Goal: Navigation & Orientation: Find specific page/section

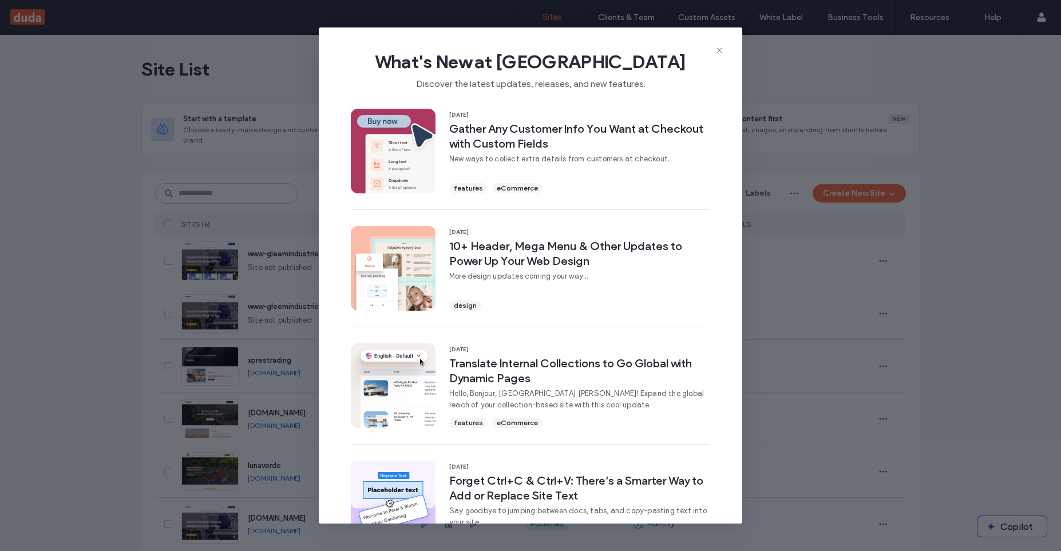
click at [724, 50] on div "What's New at Duda Discover the latest updates, releases, and new features." at bounding box center [531, 65] width 424 height 77
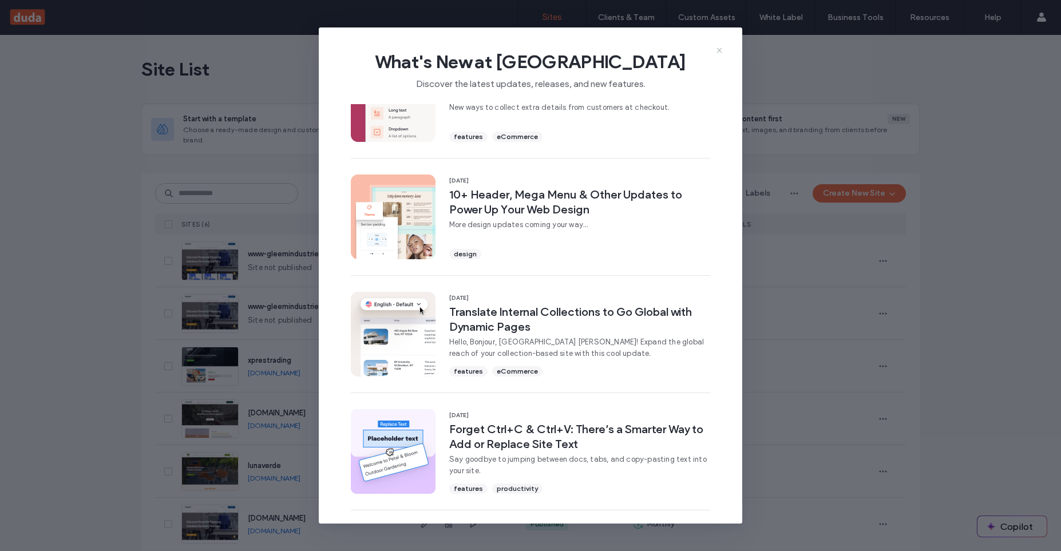
click at [723, 50] on icon at bounding box center [719, 50] width 9 height 9
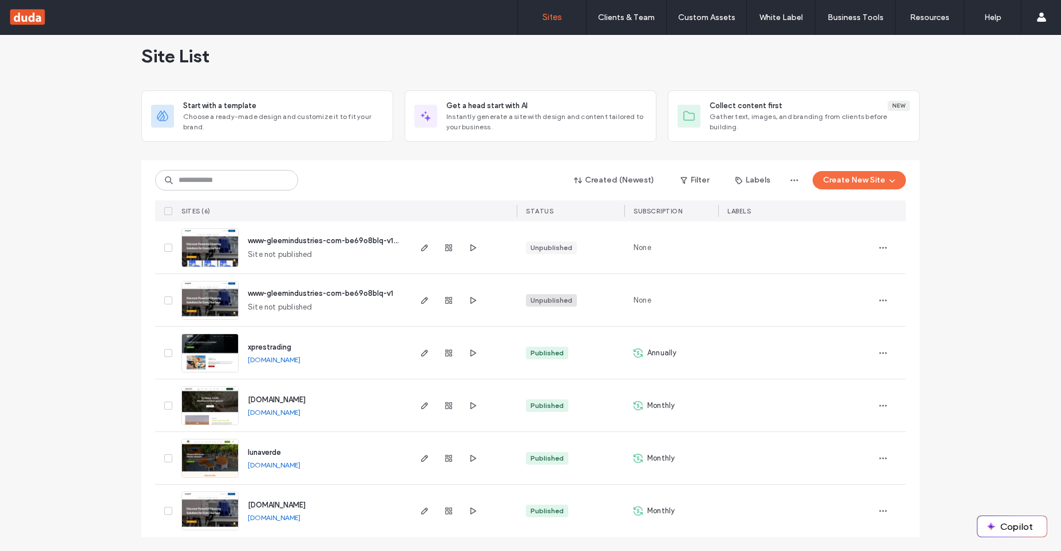
scroll to position [0, 0]
click at [300, 415] on link "www.oleajoylinks.com" at bounding box center [274, 412] width 53 height 9
click at [429, 358] on span "button" at bounding box center [425, 353] width 14 height 14
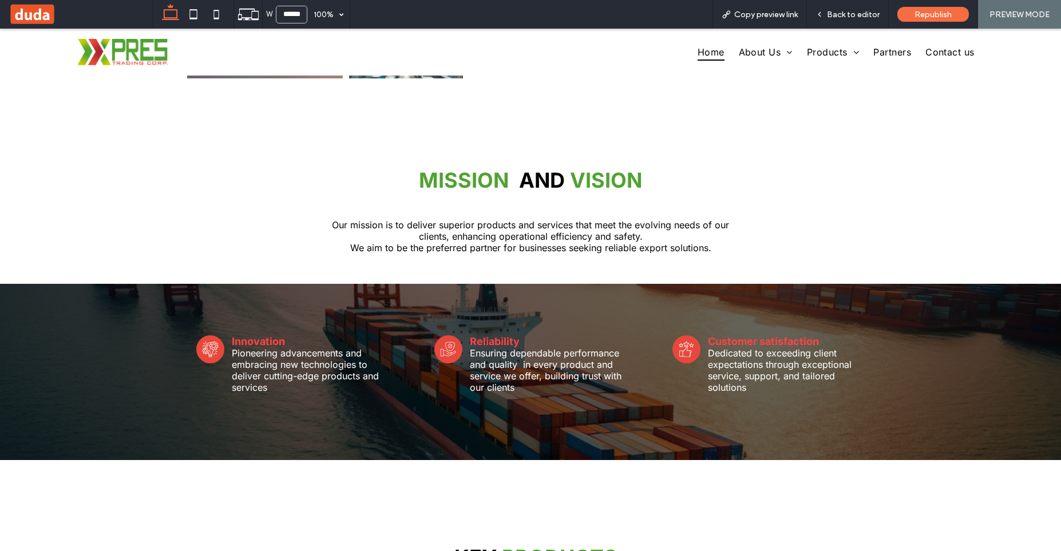
scroll to position [326, 0]
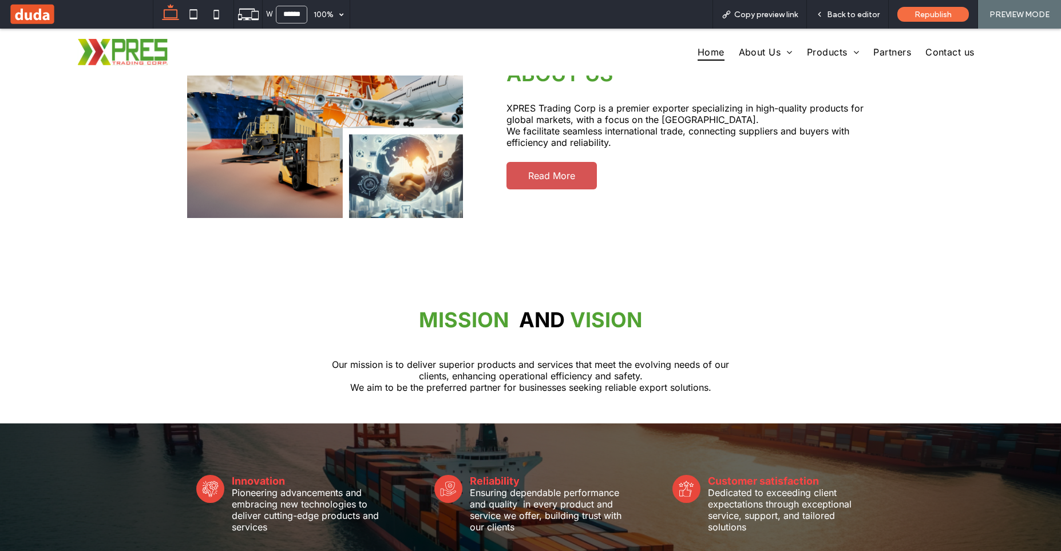
click at [564, 180] on span "Read More" at bounding box center [551, 175] width 47 height 11
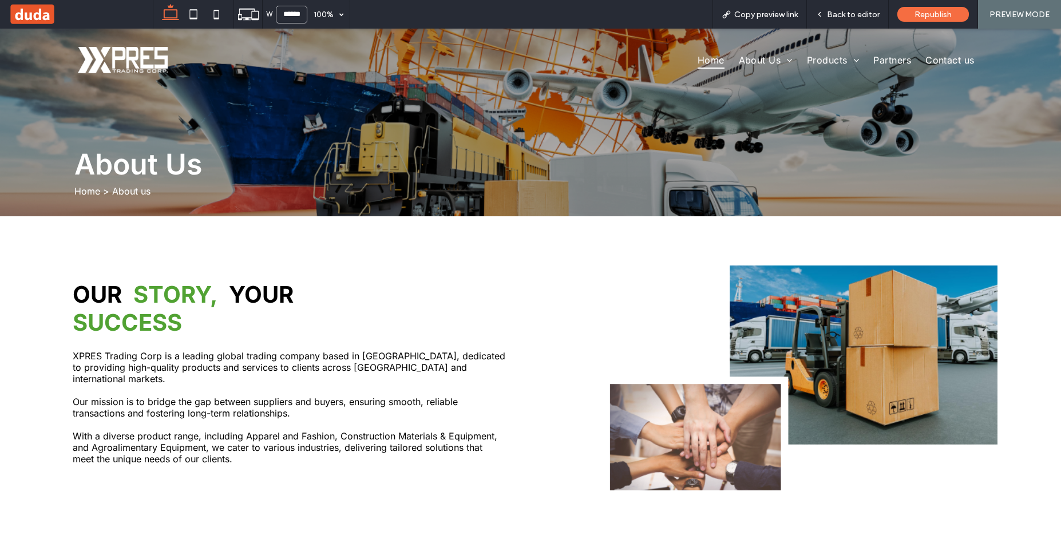
click at [709, 58] on span "Home" at bounding box center [711, 60] width 27 height 17
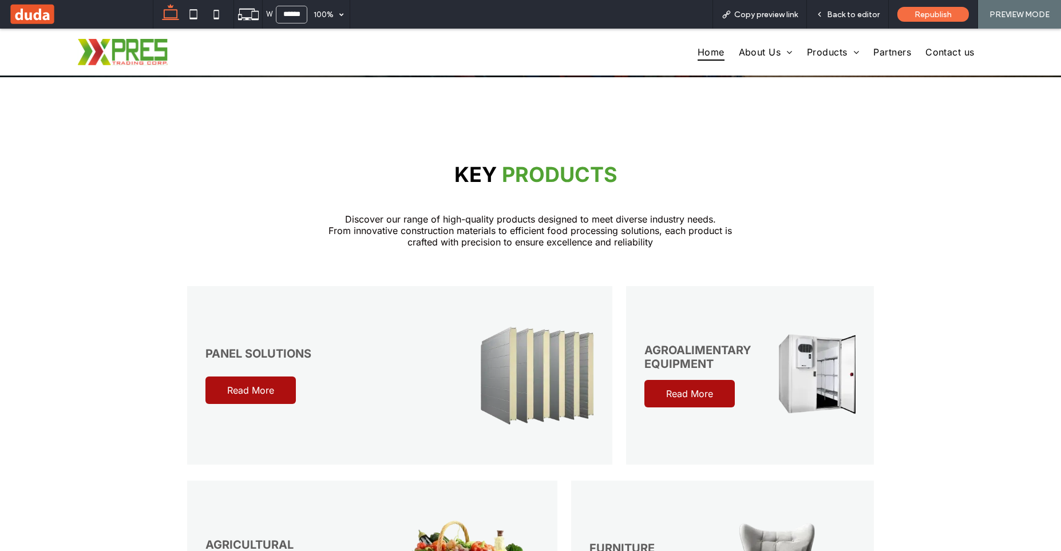
scroll to position [913, 0]
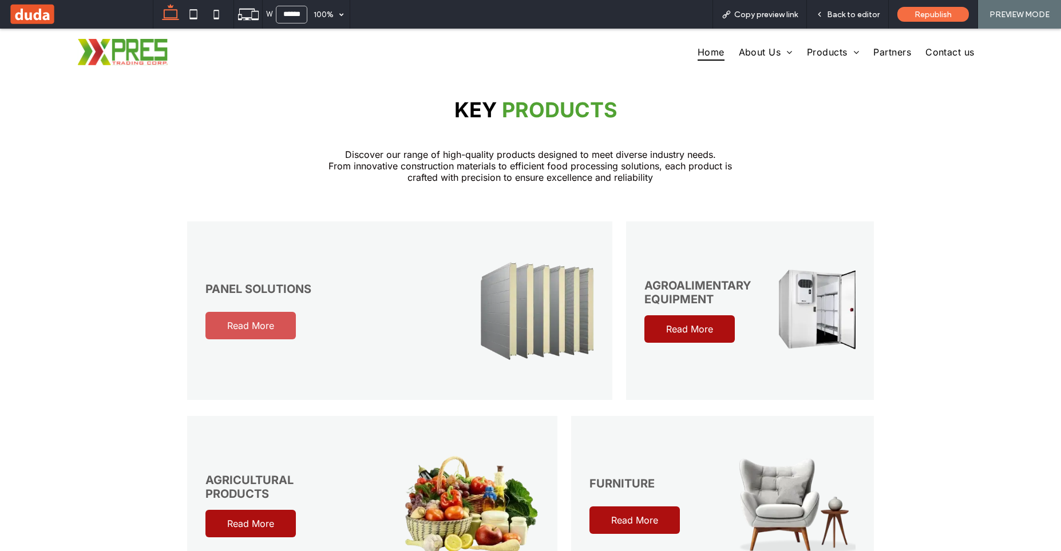
drag, startPoint x: 244, startPoint y: 332, endPoint x: 266, endPoint y: 355, distance: 32.0
click at [244, 332] on link "Read More" at bounding box center [250, 325] width 90 height 27
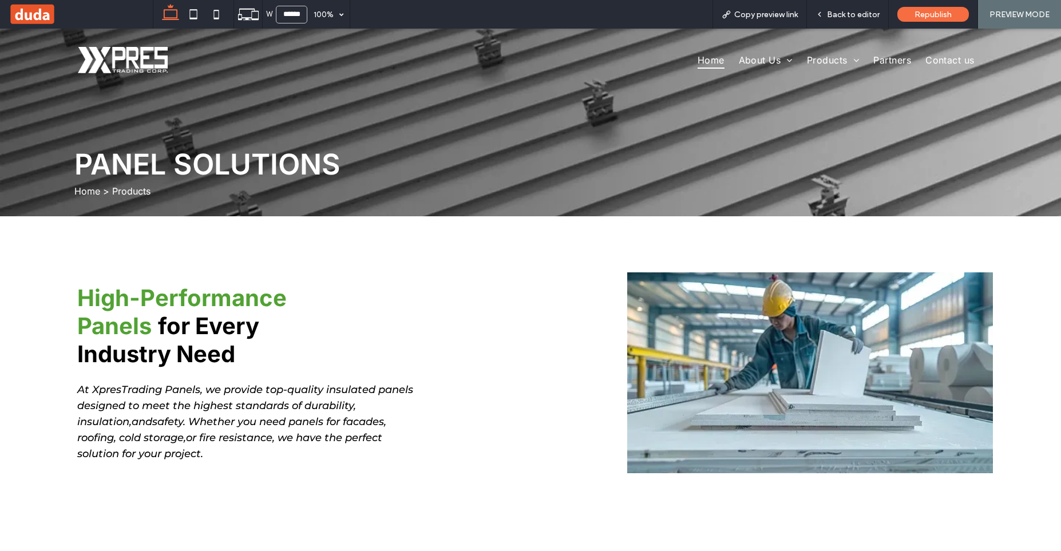
click at [698, 61] on span "Home" at bounding box center [711, 60] width 27 height 17
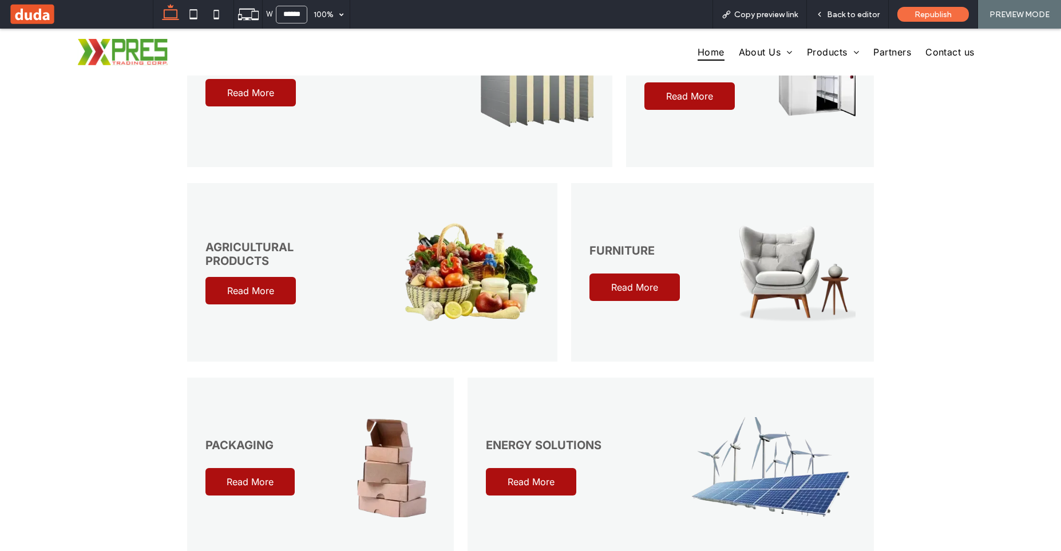
scroll to position [1174, 0]
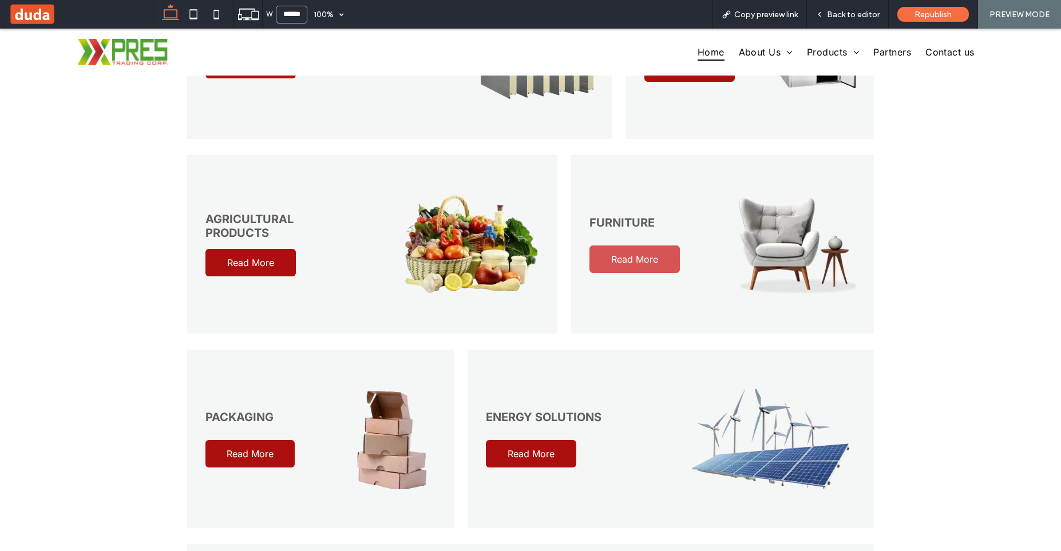
drag, startPoint x: 621, startPoint y: 260, endPoint x: 563, endPoint y: 301, distance: 71.1
click at [621, 260] on span "Read More" at bounding box center [634, 259] width 47 height 11
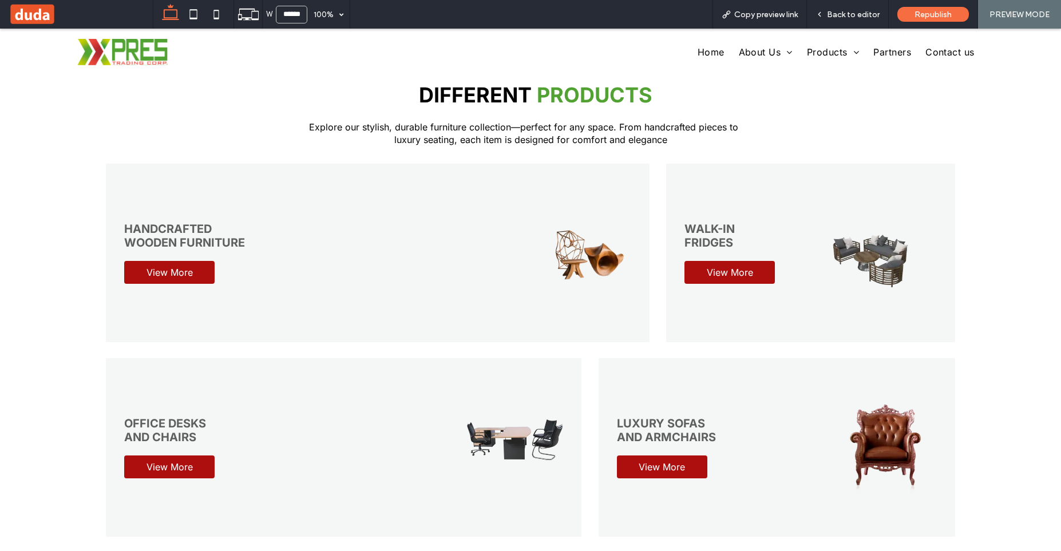
scroll to position [587, 0]
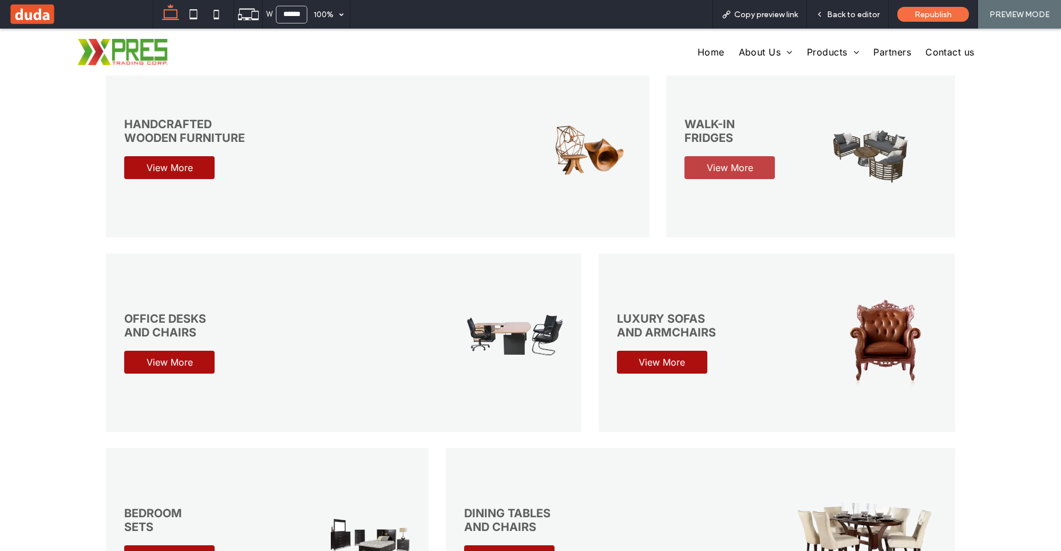
click at [725, 171] on span "View More" at bounding box center [730, 167] width 46 height 11
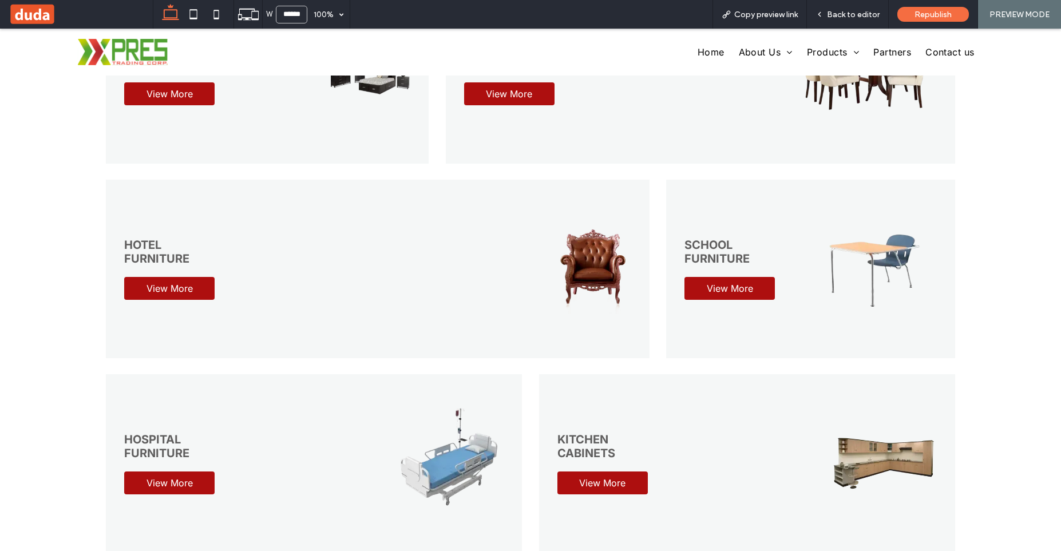
scroll to position [970, 0]
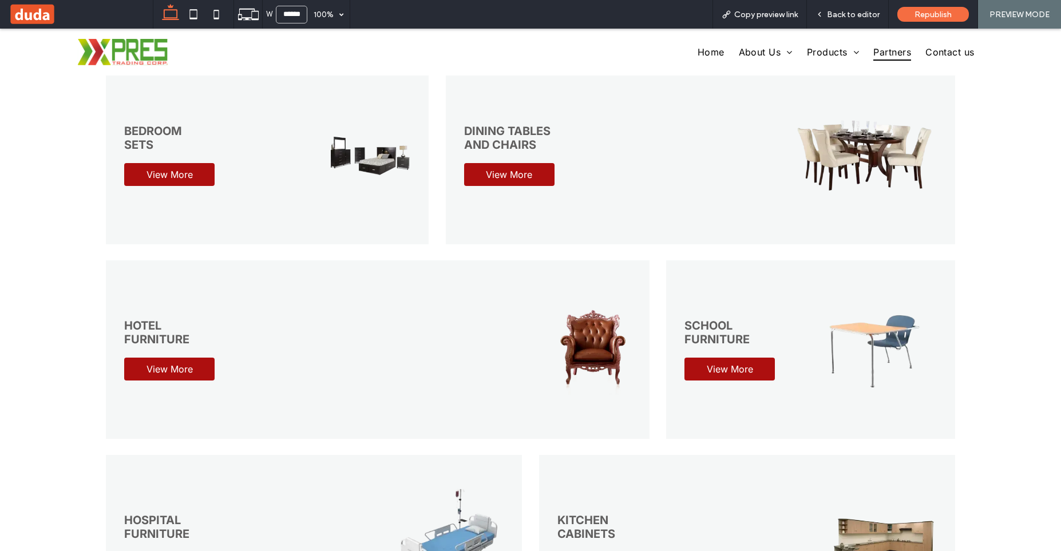
click at [896, 52] on span "Partners" at bounding box center [892, 51] width 38 height 17
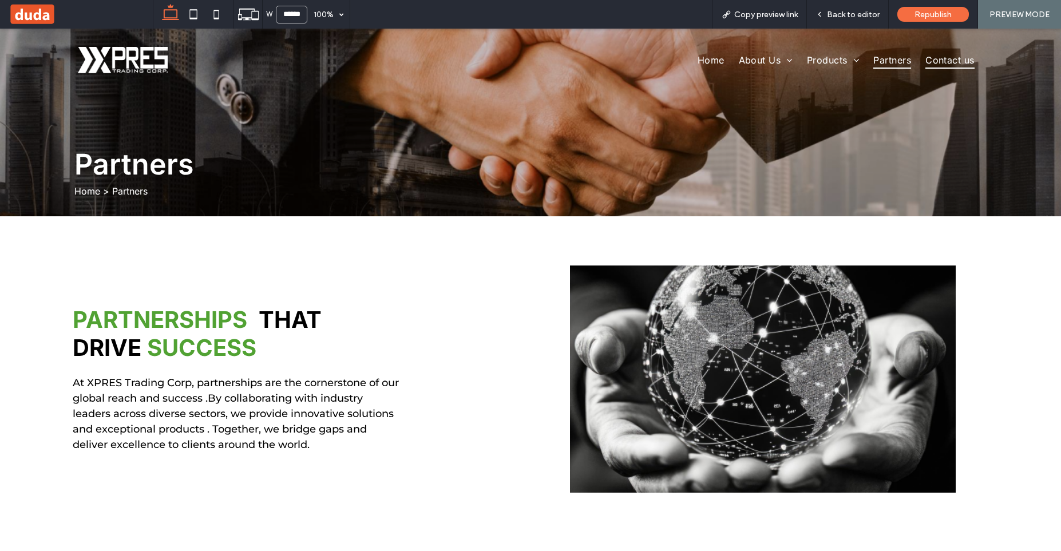
click at [975, 60] on link "Contact us" at bounding box center [952, 60] width 64 height 17
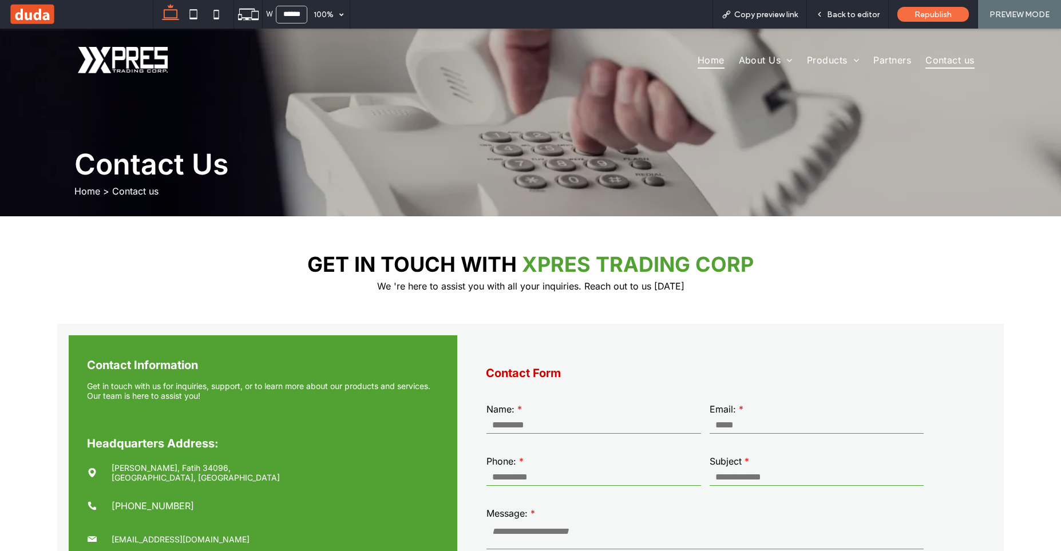
click at [706, 60] on span "Home" at bounding box center [711, 60] width 27 height 17
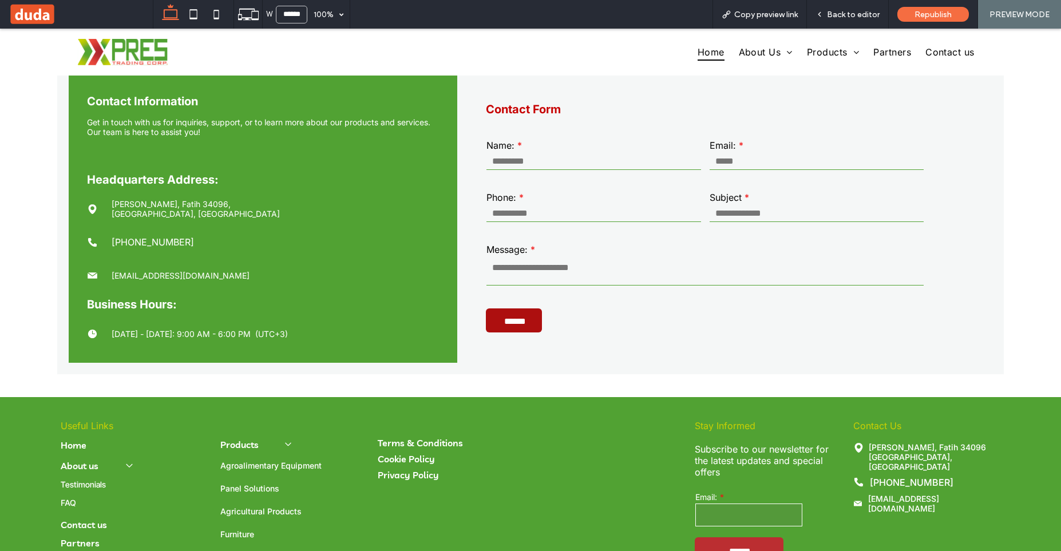
scroll to position [2999, 0]
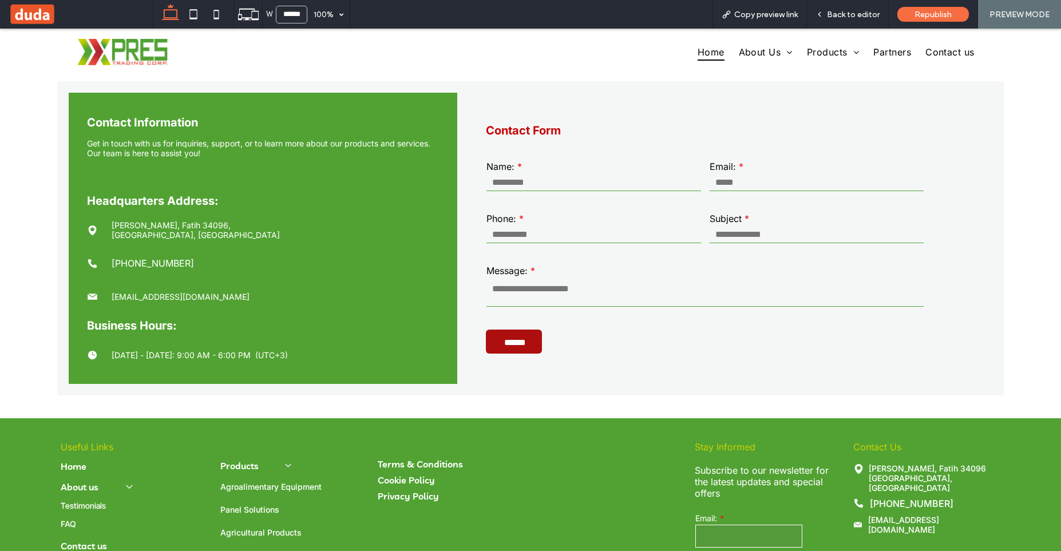
click at [38, 12] on span at bounding box center [81, 14] width 144 height 23
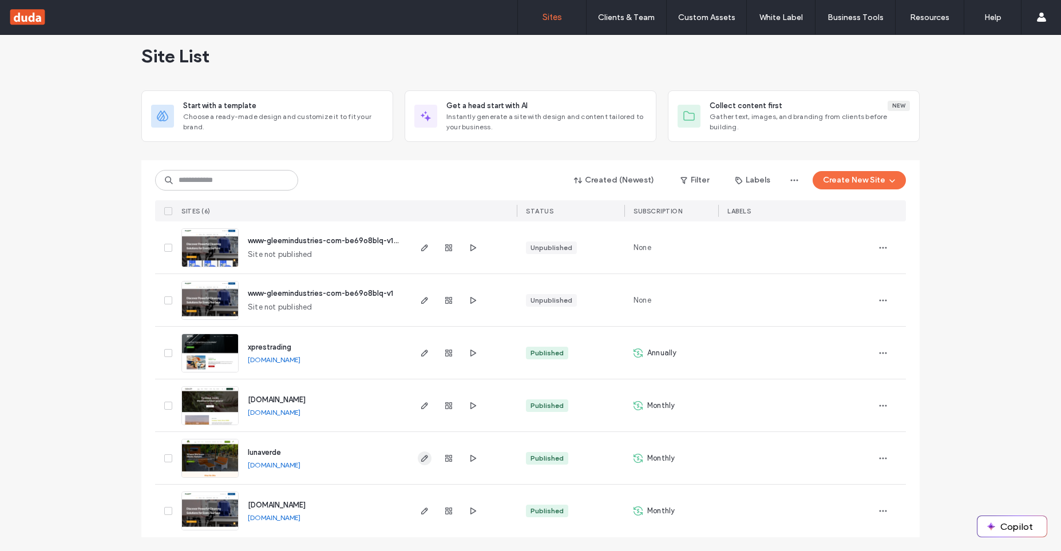
click at [422, 456] on icon "button" at bounding box center [424, 458] width 9 height 9
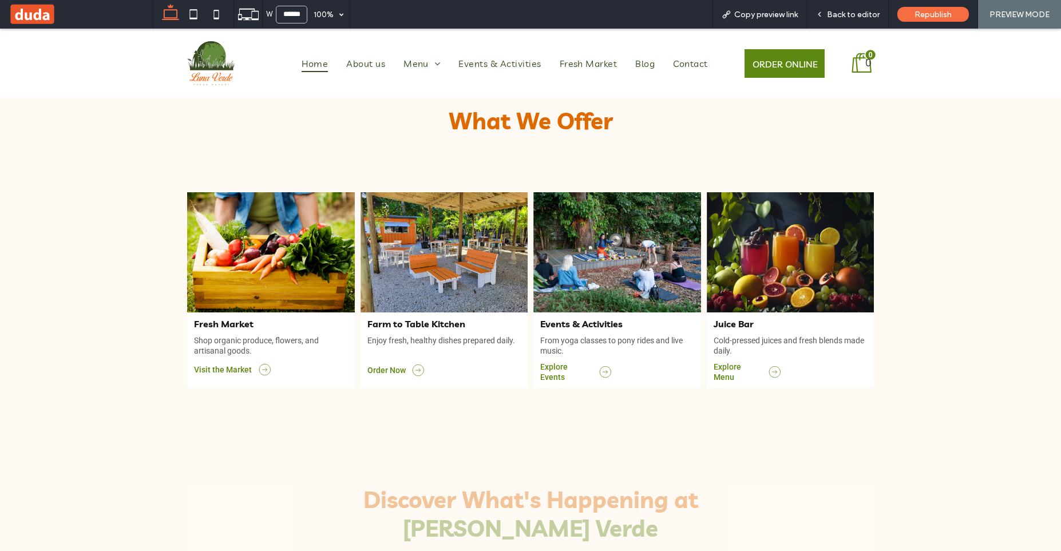
scroll to position [457, 0]
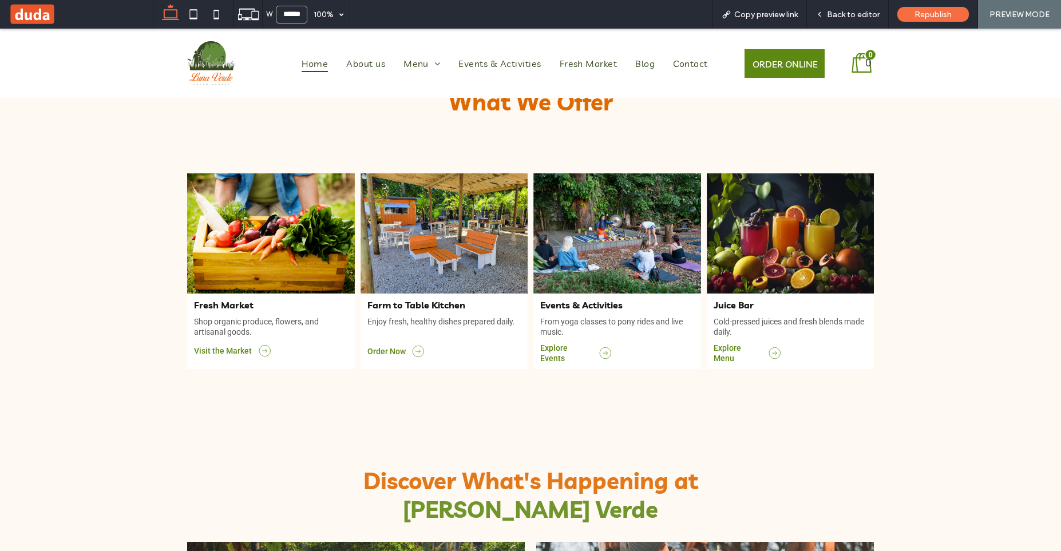
click at [568, 352] on span "Explore Events" at bounding box center [553, 352] width 27 height 19
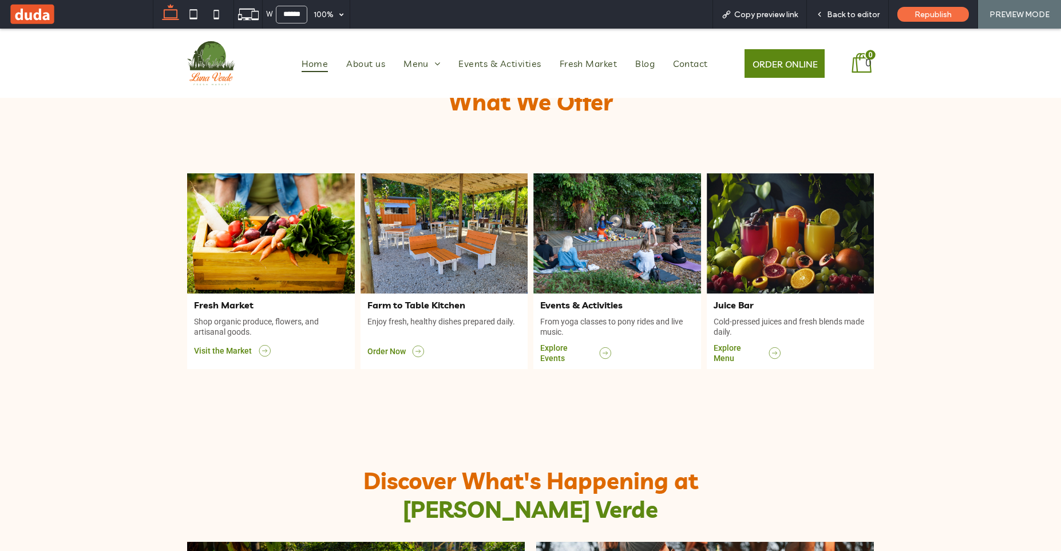
scroll to position [0, 0]
click at [566, 352] on span "Explore Events" at bounding box center [553, 352] width 27 height 19
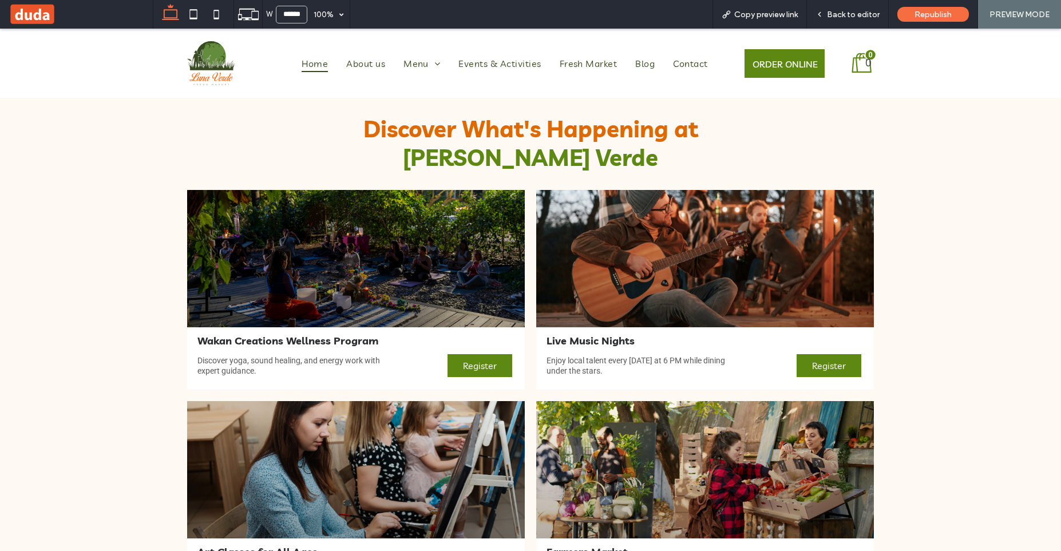
scroll to position [848, 0]
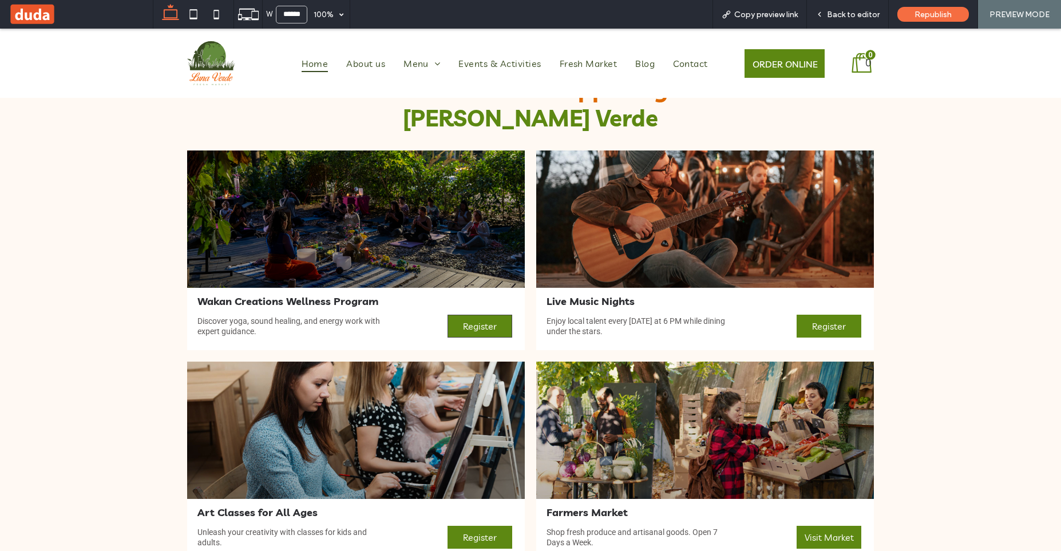
click at [495, 321] on span "Register" at bounding box center [480, 326] width 34 height 11
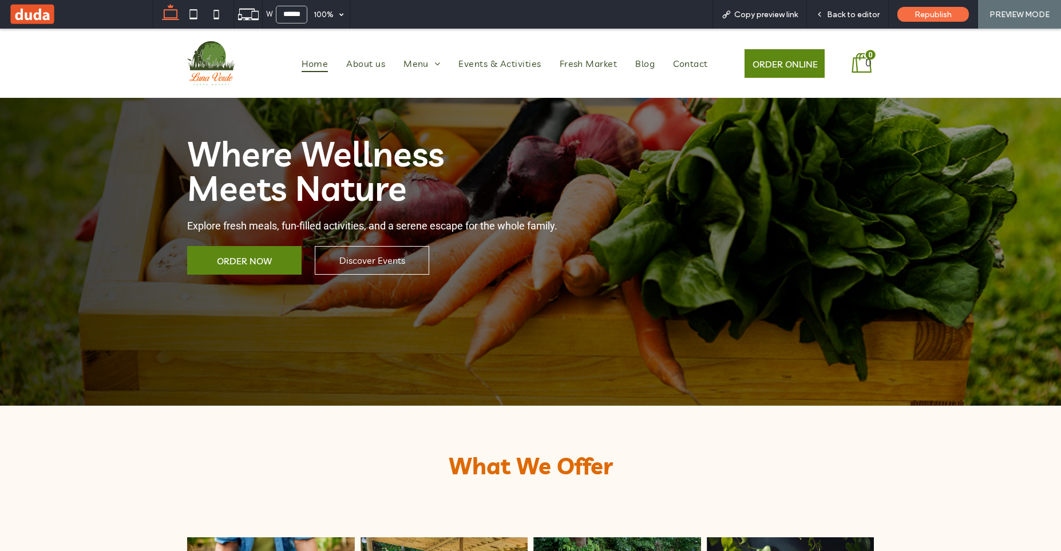
scroll to position [0, 0]
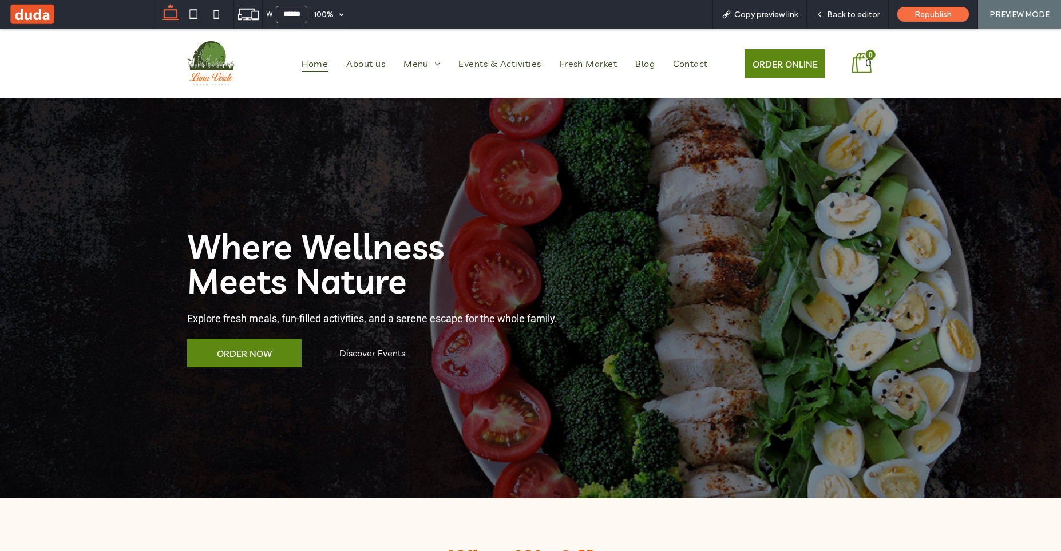
click at [311, 68] on span "Home" at bounding box center [315, 63] width 26 height 17
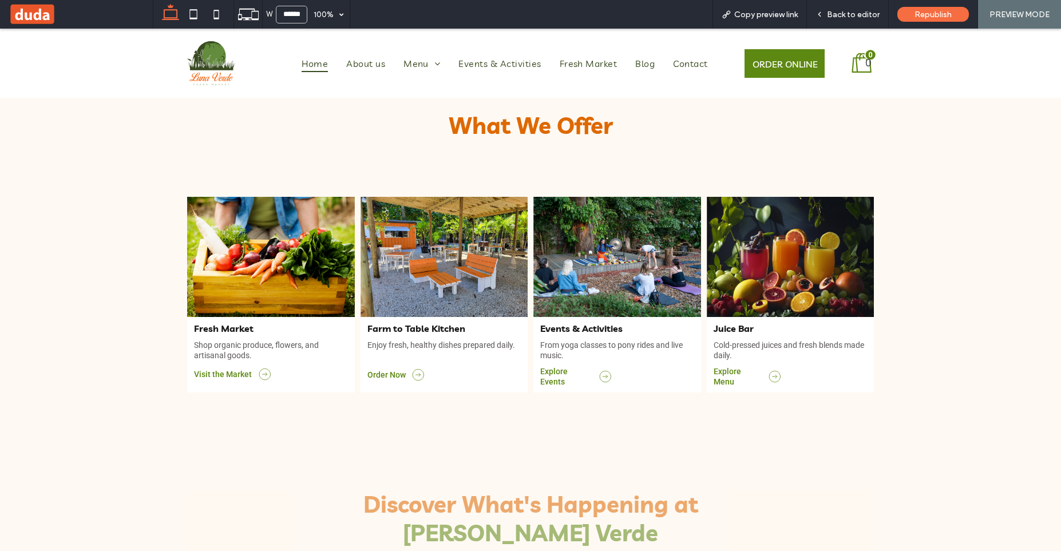
scroll to position [457, 0]
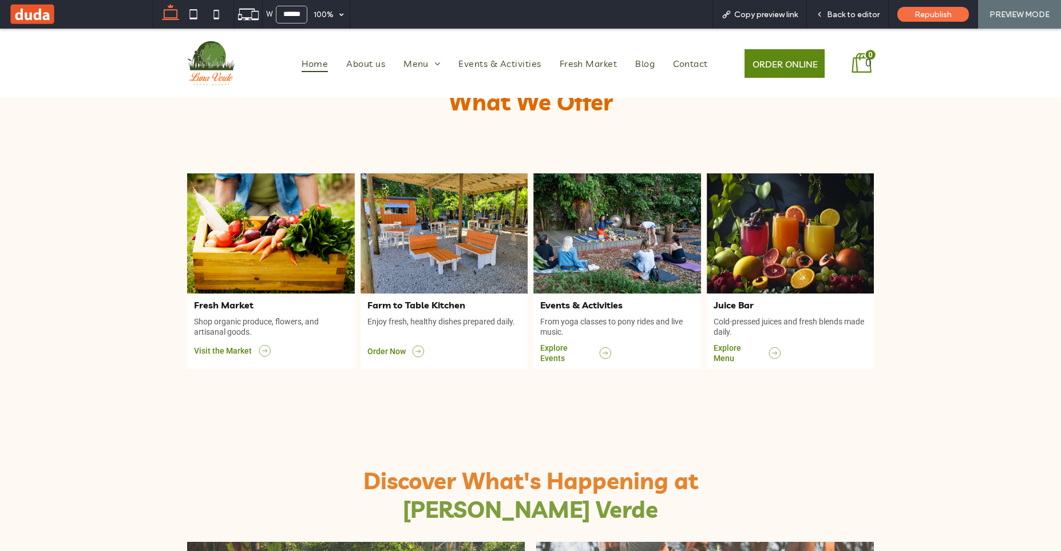
click at [379, 351] on span "Order Now" at bounding box center [386, 351] width 38 height 9
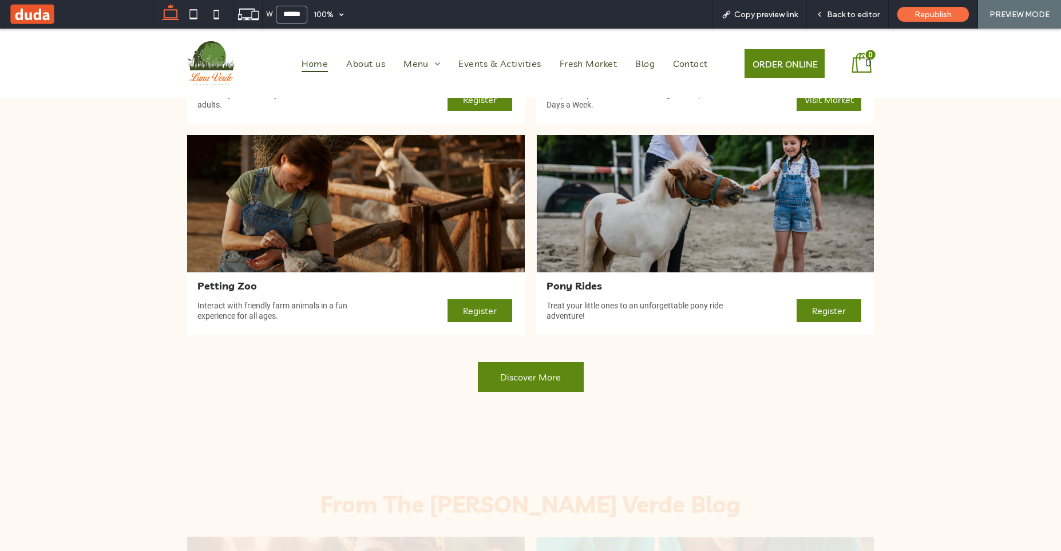
scroll to position [1305, 0]
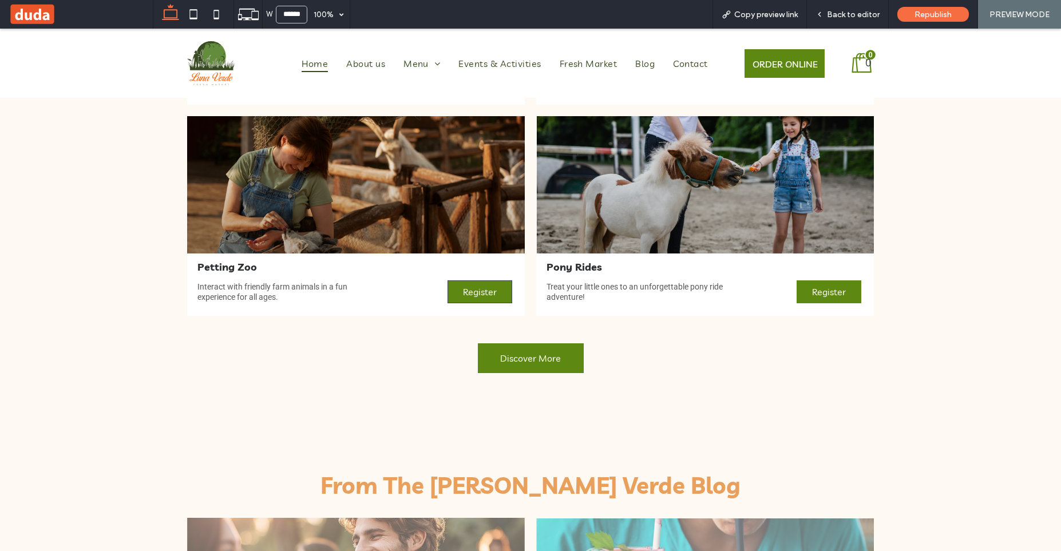
click at [482, 296] on link "Register" at bounding box center [480, 291] width 65 height 23
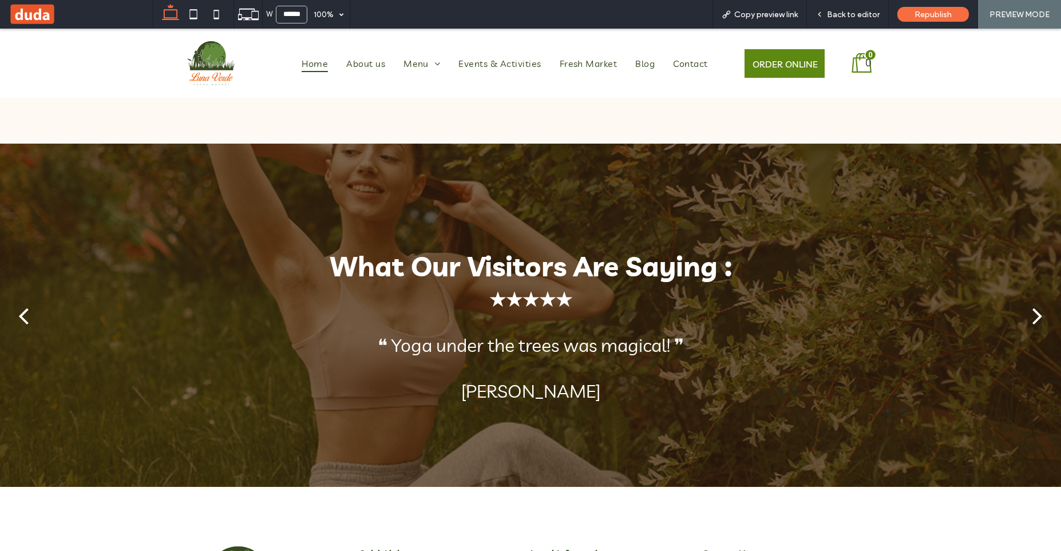
scroll to position [2535, 0]
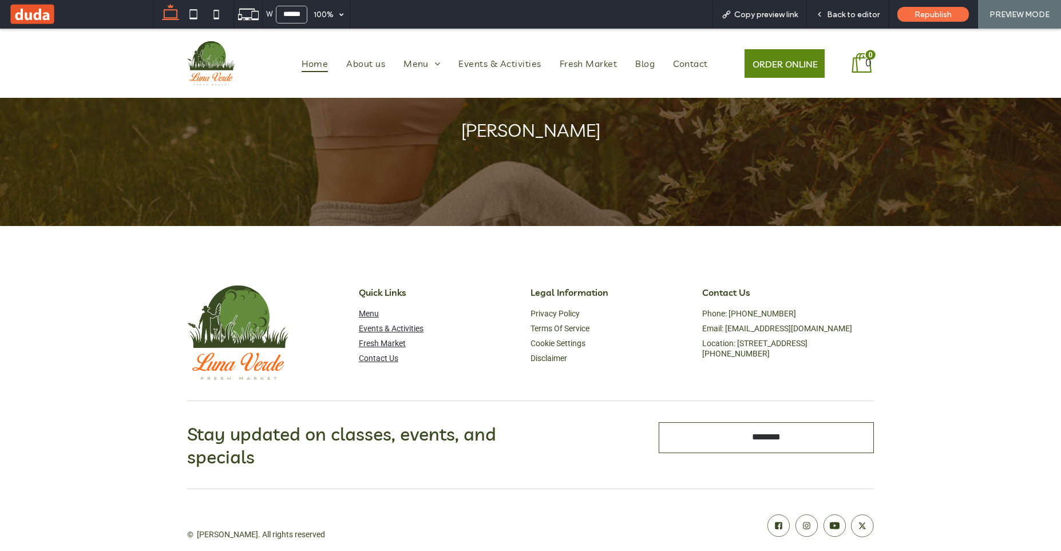
click at [205, 65] on img at bounding box center [211, 63] width 49 height 44
